Goal: Transaction & Acquisition: Purchase product/service

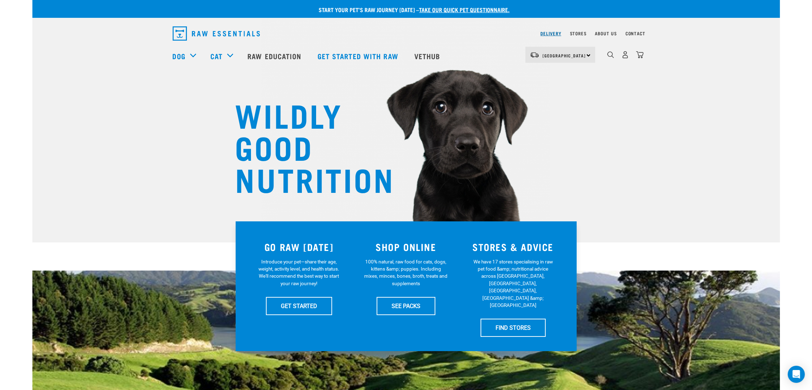
click at [548, 32] on link "Delivery" at bounding box center [551, 33] width 21 height 2
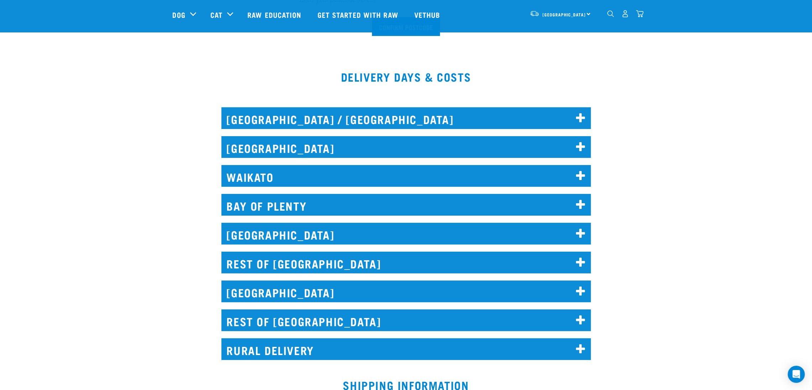
scroll to position [267, 0]
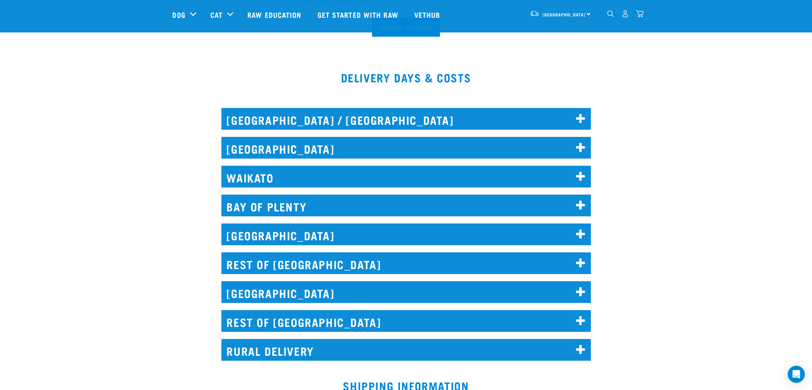
click at [320, 151] on h2 "AUCKLAND" at bounding box center [407, 148] width 370 height 22
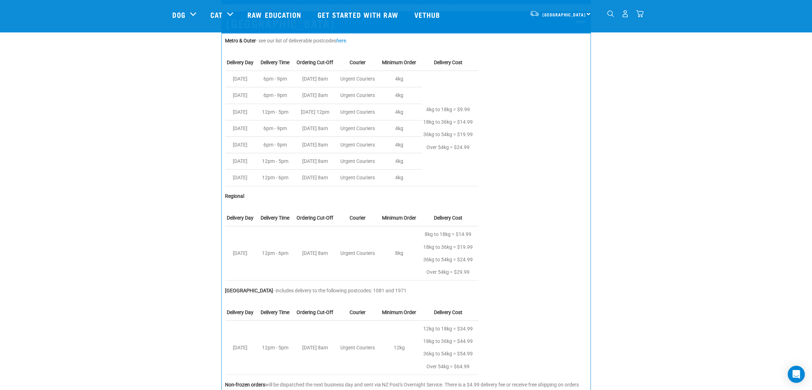
scroll to position [374, 0]
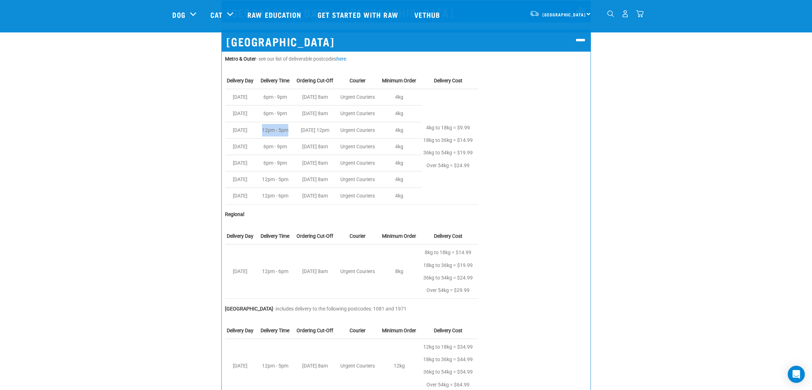
drag, startPoint x: 264, startPoint y: 132, endPoint x: 290, endPoint y: 132, distance: 26.4
click at [290, 132] on td "12pm - 5pm" at bounding box center [277, 130] width 36 height 16
copy td "12pm - 5pm"
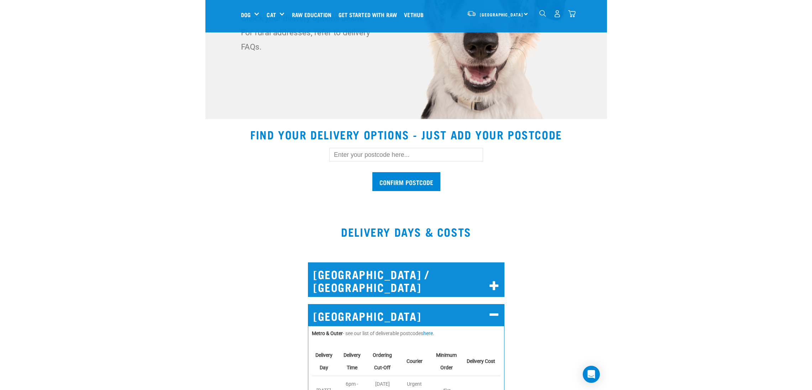
scroll to position [116, 0]
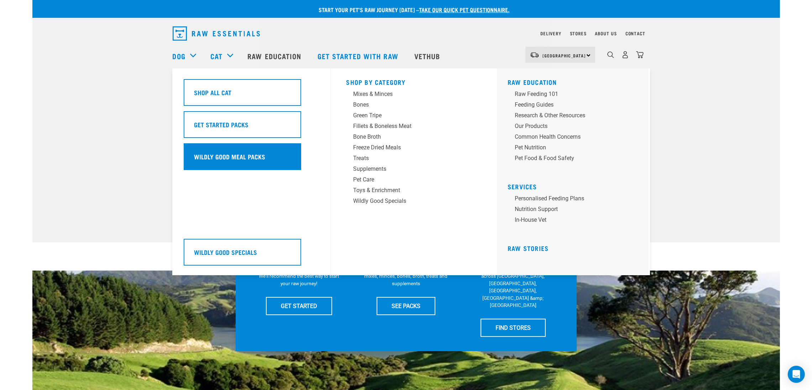
click at [229, 152] on h5 "Wildly Good Meal Packs" at bounding box center [229, 156] width 71 height 9
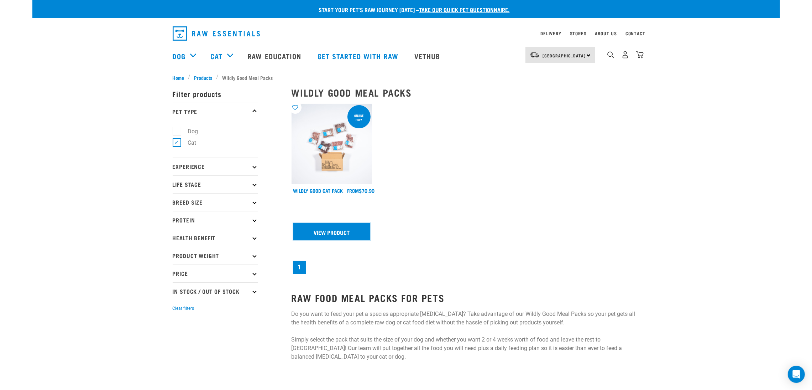
click at [340, 234] on link "View Product" at bounding box center [331, 231] width 77 height 17
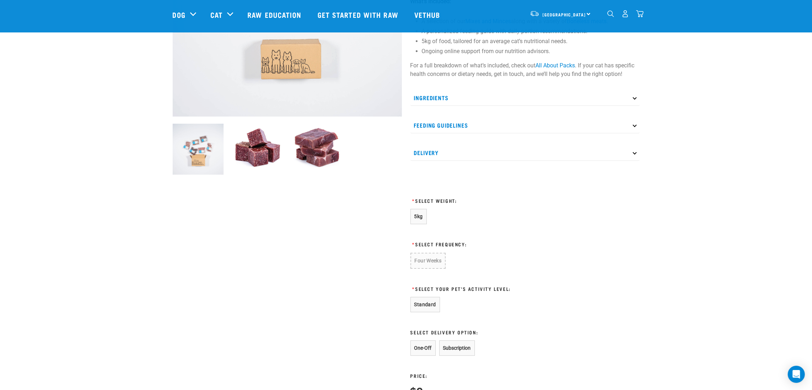
scroll to position [267, 0]
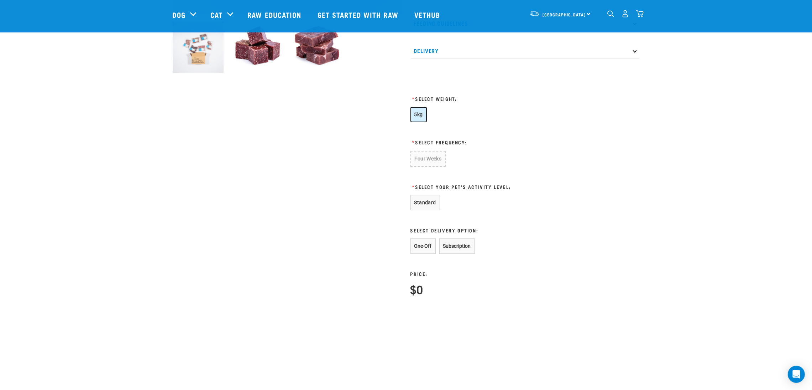
click at [420, 114] on span "5kg" at bounding box center [419, 114] width 9 height 6
click at [436, 158] on button "Four Weeks" at bounding box center [428, 158] width 35 height 15
click at [426, 206] on button "Standard" at bounding box center [426, 201] width 30 height 15
click at [426, 244] on button "One-Off" at bounding box center [423, 245] width 25 height 15
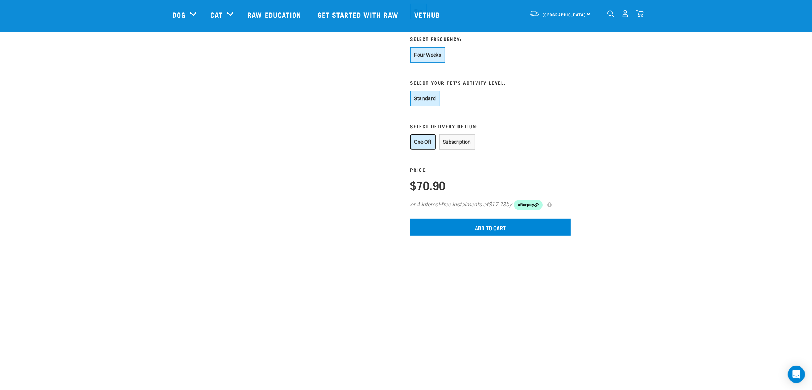
scroll to position [374, 0]
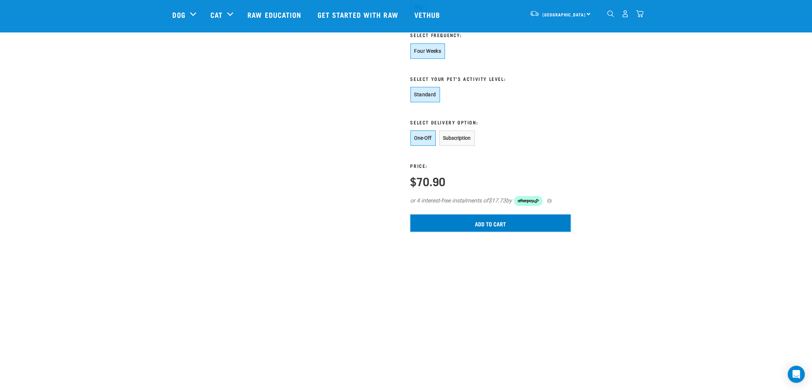
click at [487, 229] on input "Add to cart" at bounding box center [491, 222] width 160 height 17
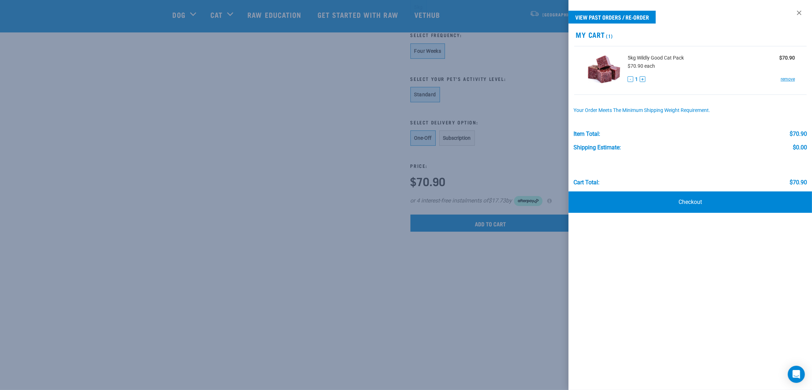
click at [296, 153] on div at bounding box center [406, 195] width 812 height 390
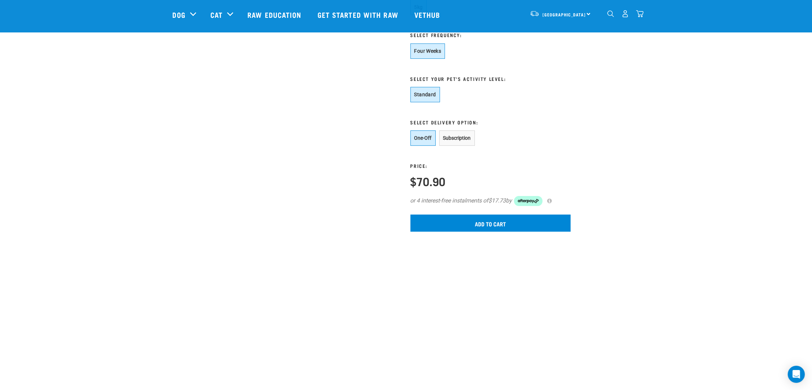
click at [625, 14] on img "dropdown navigation" at bounding box center [625, 13] width 7 height 7
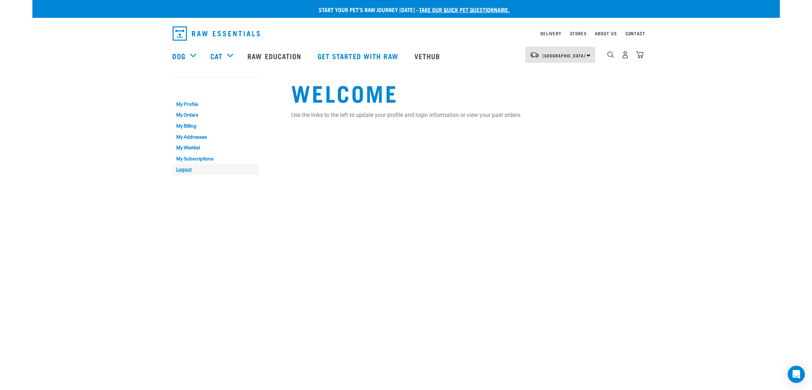
click at [185, 171] on link "Logout" at bounding box center [215, 169] width 85 height 11
